Goal: Find specific page/section: Find specific page/section

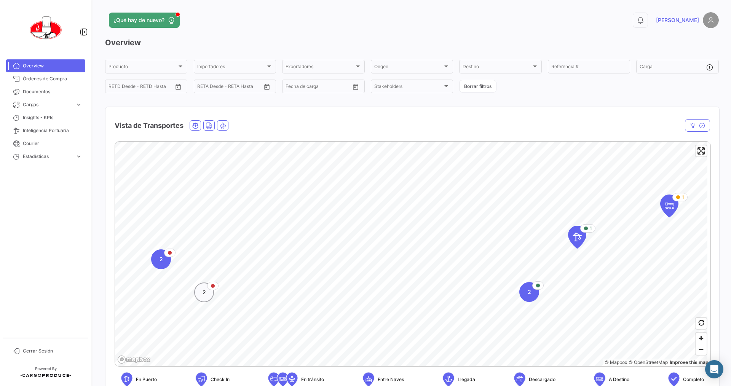
click at [206, 294] on div "2" at bounding box center [204, 293] width 20 height 20
click at [404, 289] on icon "Map marker" at bounding box center [403, 288] width 11 height 16
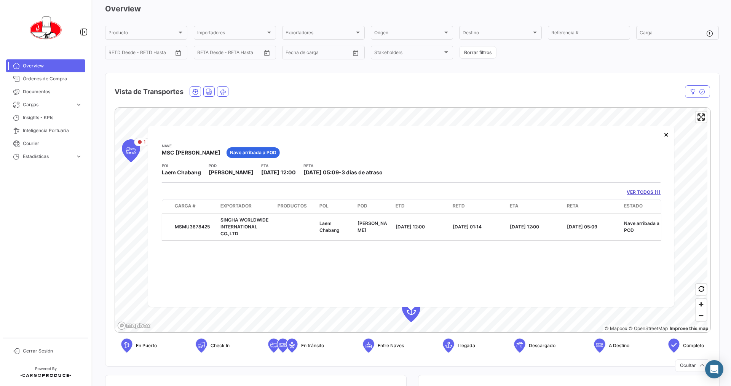
scroll to position [38, 0]
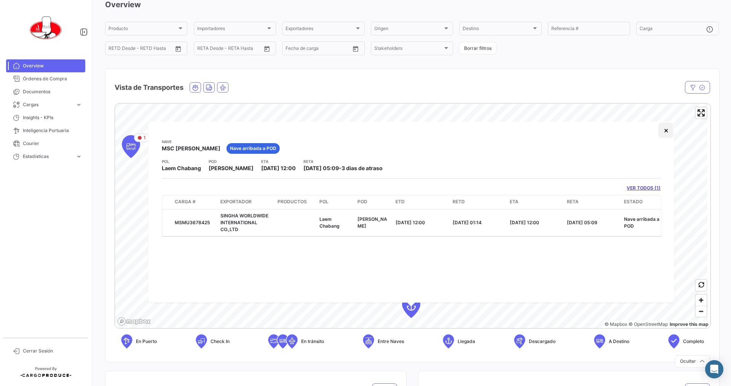
click at [668, 132] on button "×" at bounding box center [666, 130] width 15 height 15
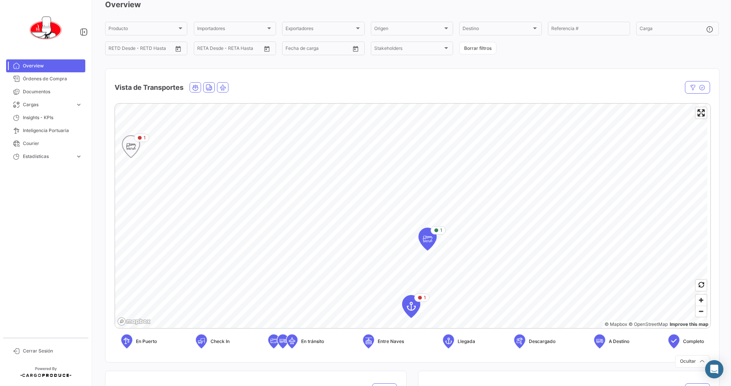
click at [128, 145] on icon "Map marker" at bounding box center [131, 147] width 11 height 16
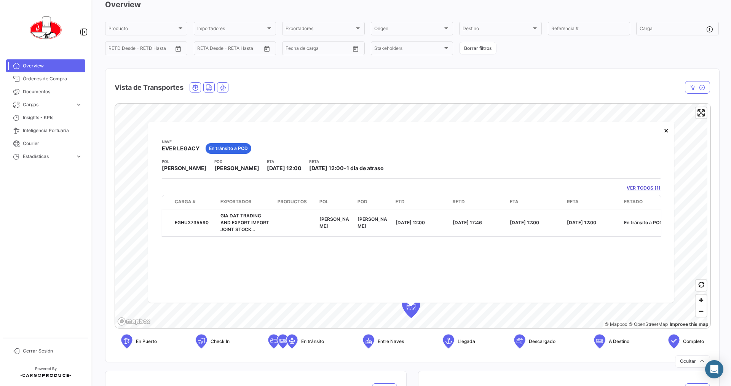
drag, startPoint x: 481, startPoint y: 233, endPoint x: 474, endPoint y: 244, distance: 13.1
click at [483, 235] on datatable-body-cell "[DATE] 17:46" at bounding box center [478, 222] width 57 height 27
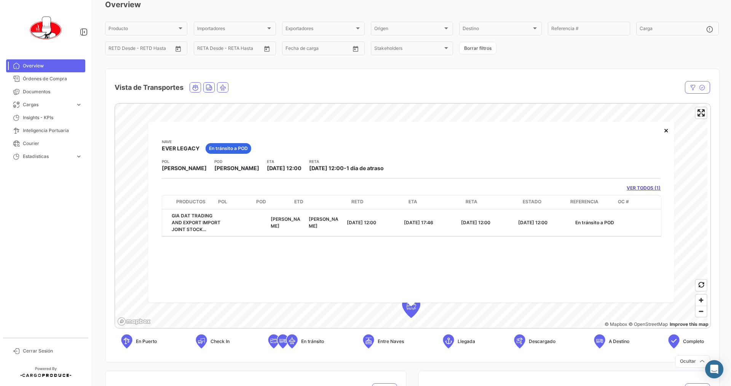
scroll to position [0, 118]
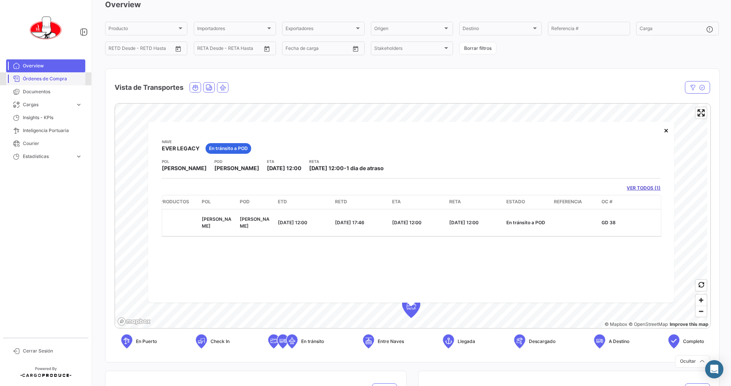
click at [44, 76] on span "Órdenes de Compra" at bounding box center [52, 78] width 59 height 7
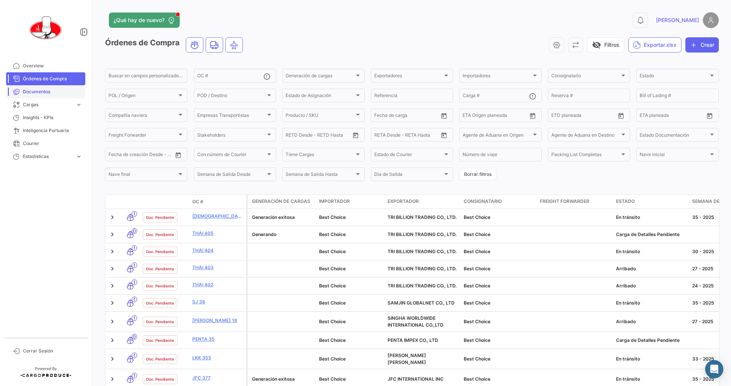
click at [48, 94] on span "Documentos" at bounding box center [52, 91] width 59 height 7
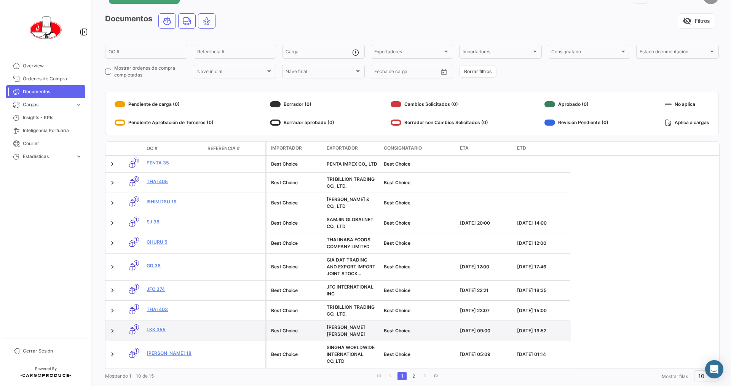
scroll to position [37, 0]
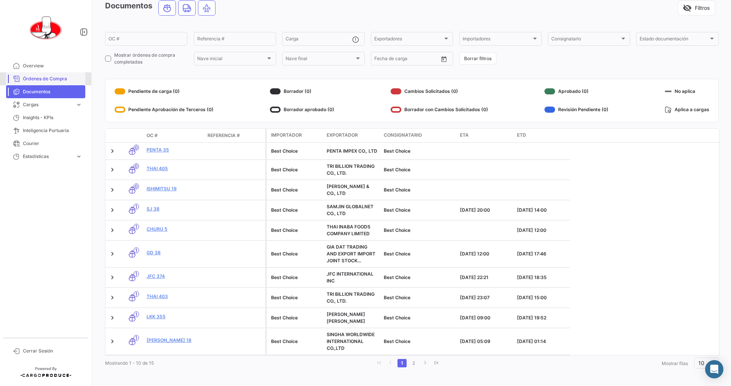
click at [44, 79] on span "Órdenes de Compra" at bounding box center [52, 78] width 59 height 7
